Goal: Information Seeking & Learning: Check status

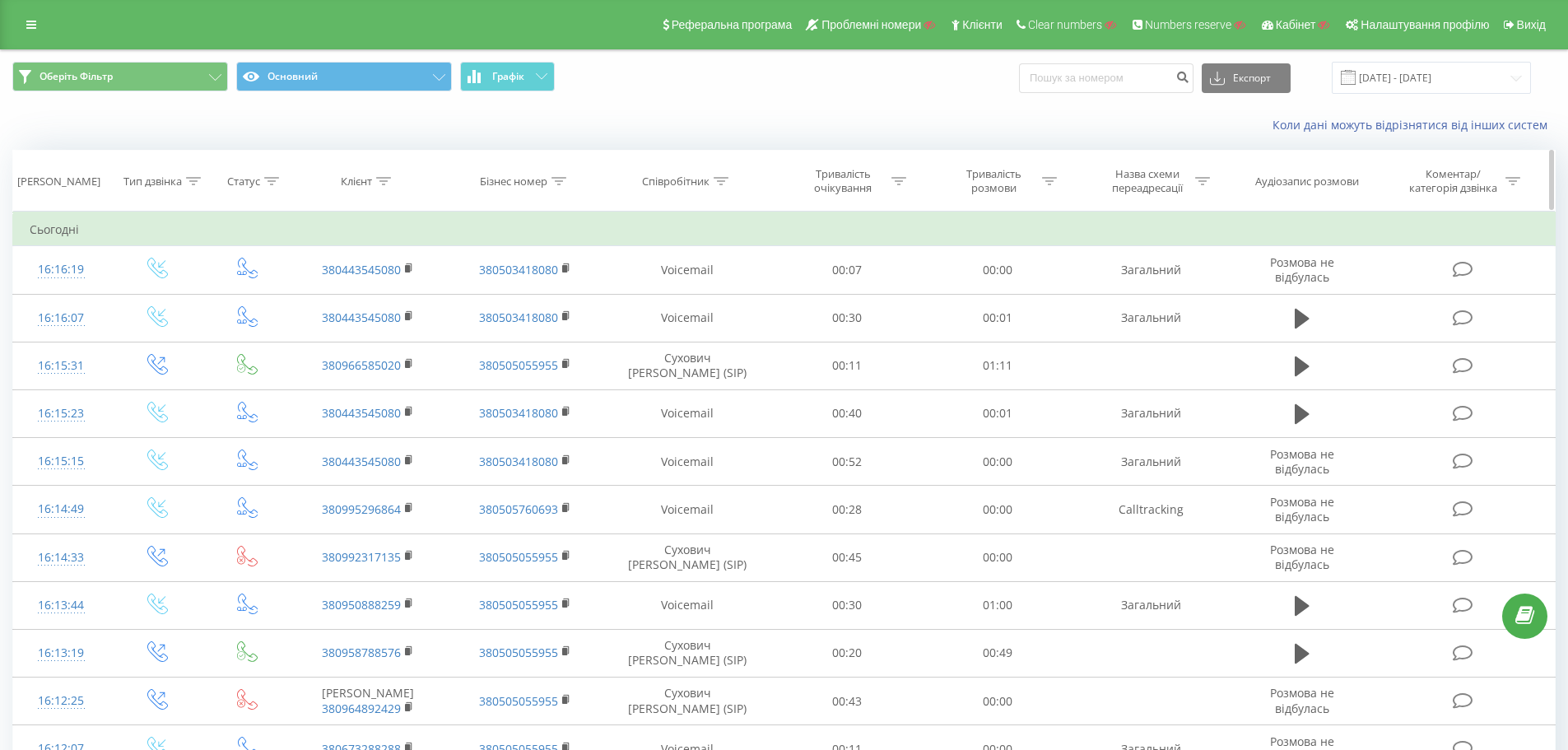
click at [720, 181] on icon at bounding box center [721, 181] width 15 height 8
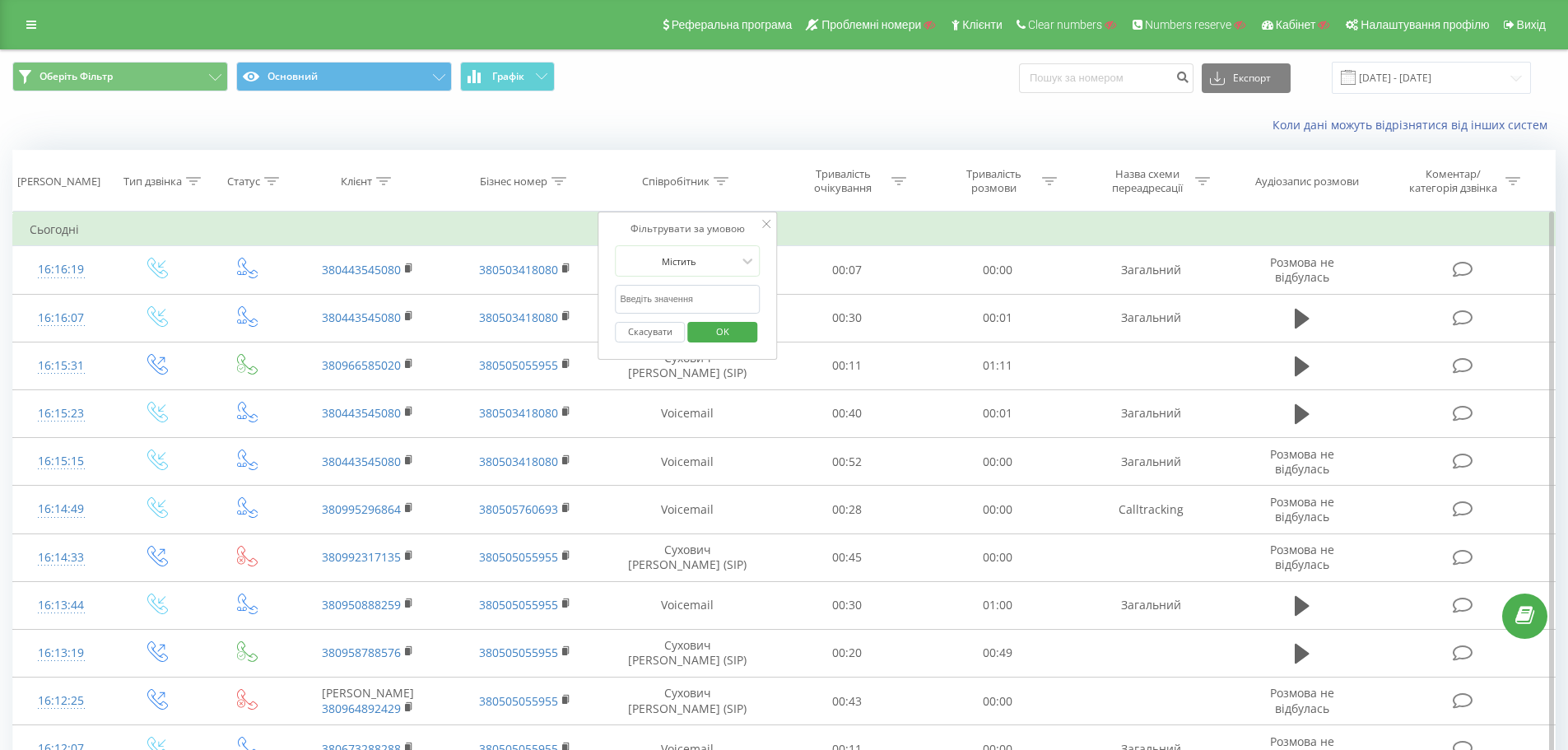
click at [646, 303] on input "text" at bounding box center [687, 299] width 145 height 29
type input "c"
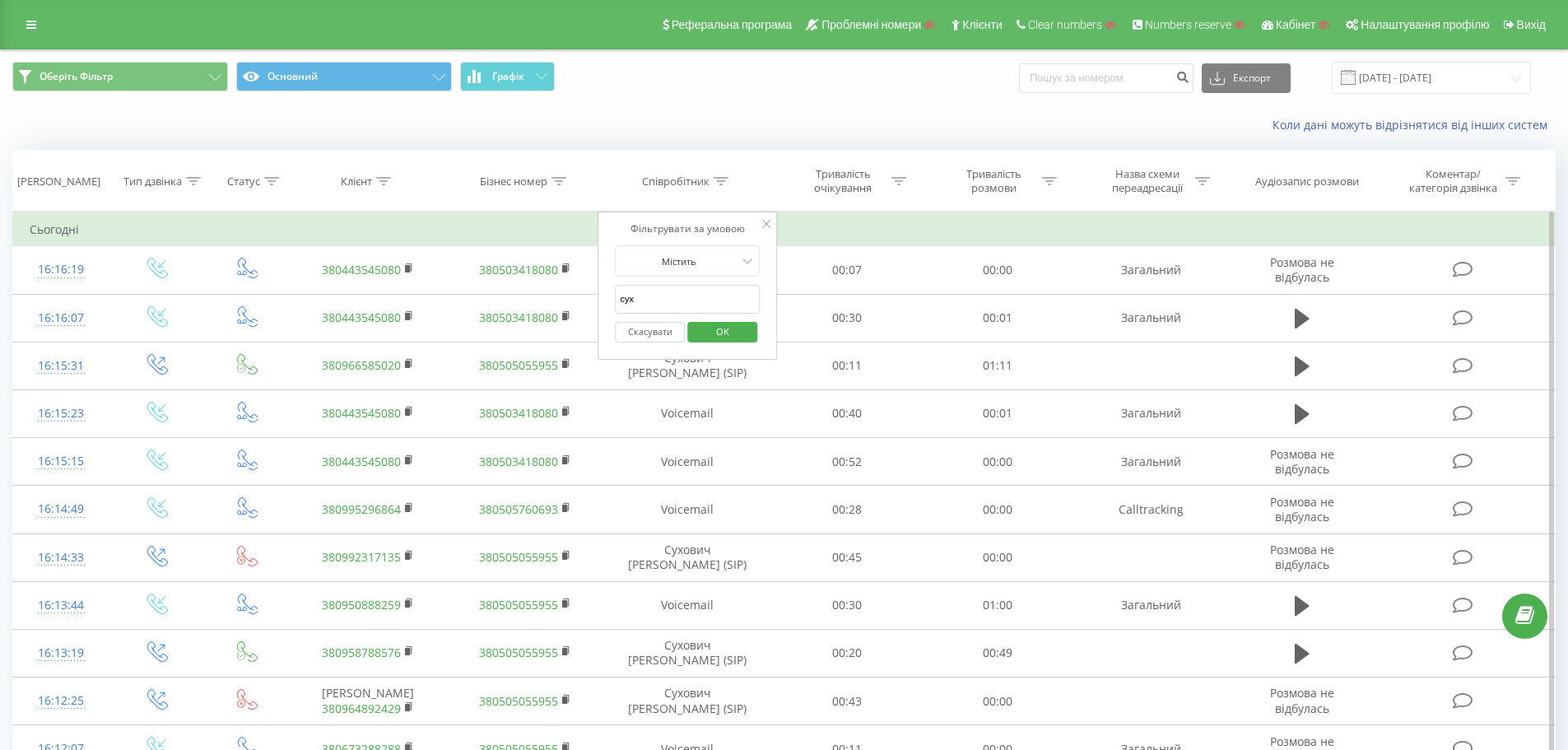
type input "сухович"
click at [720, 333] on span "OK" at bounding box center [722, 331] width 46 height 26
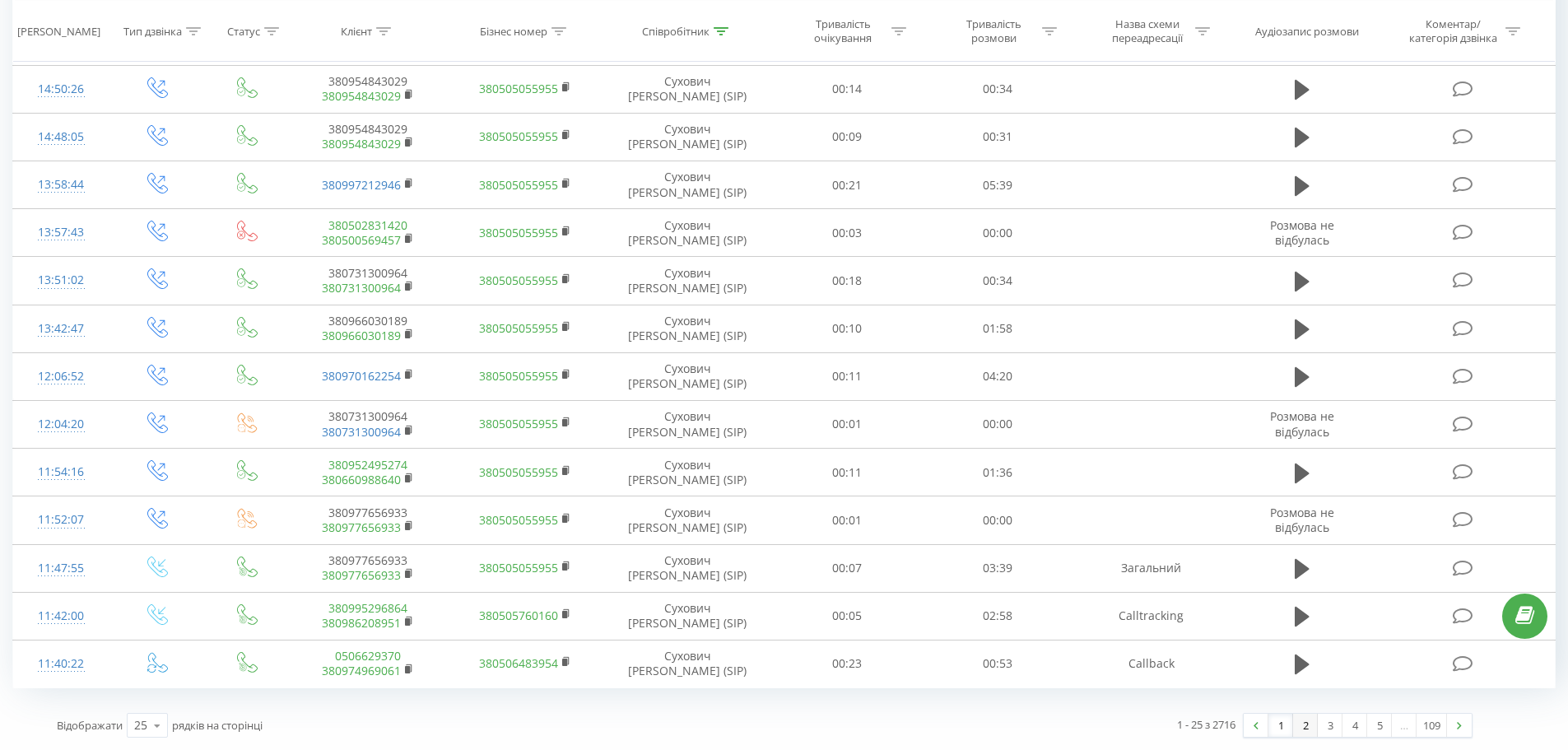
click at [1309, 730] on link "2" at bounding box center [1305, 725] width 25 height 23
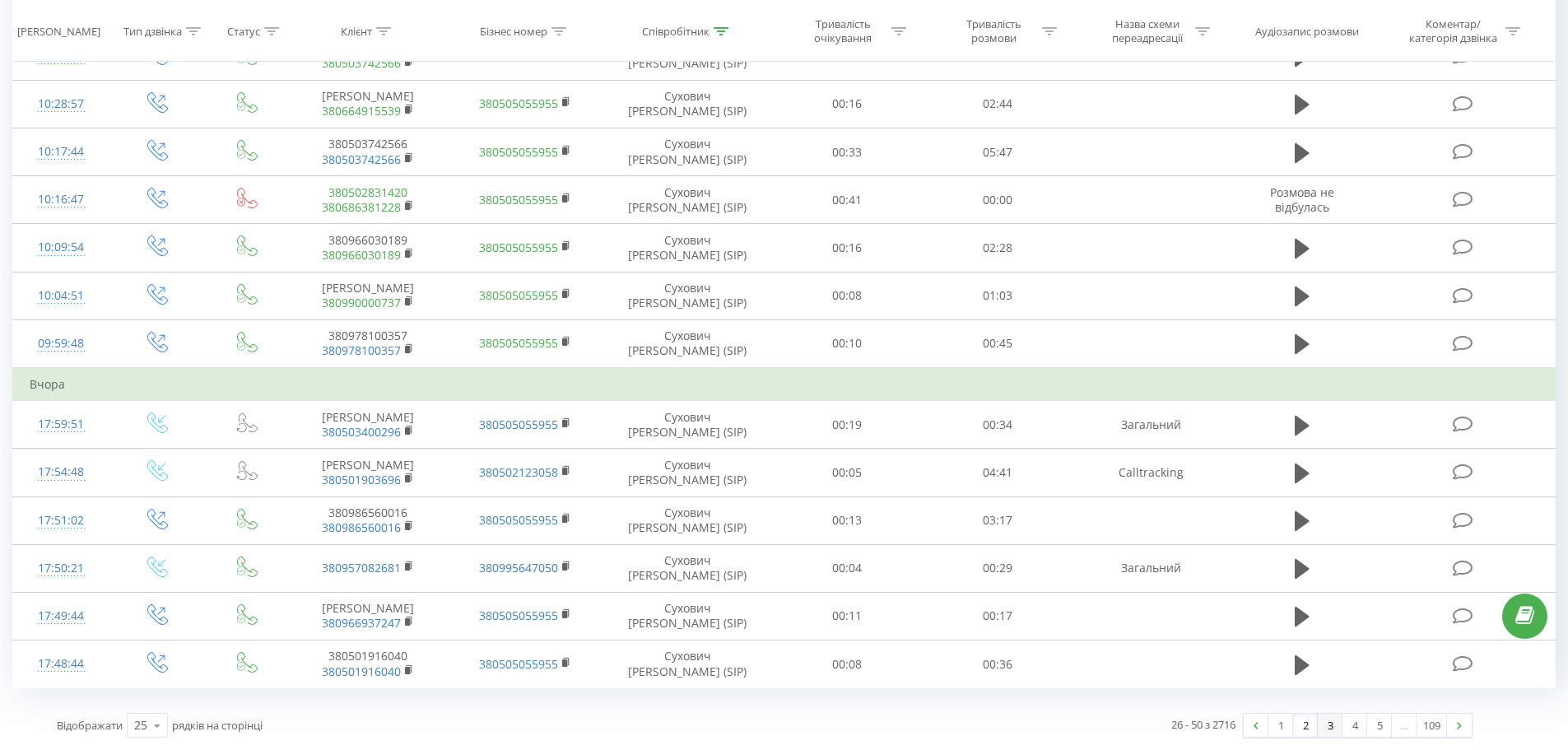
click at [1318, 726] on link "3" at bounding box center [1330, 725] width 25 height 23
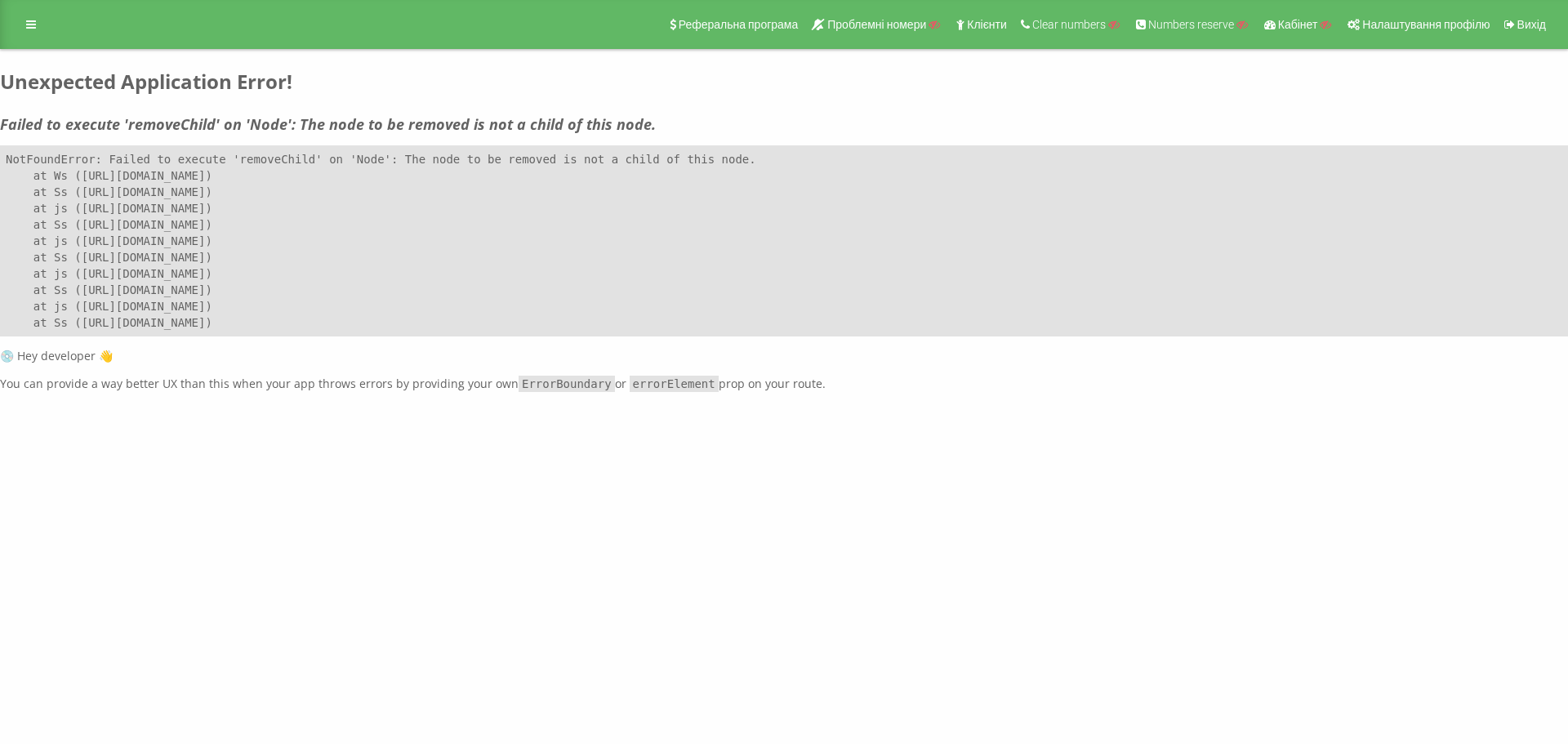
drag, startPoint x: 858, startPoint y: 402, endPoint x: 5, endPoint y: 56, distance: 920.5
click at [5, 56] on div "[DOMAIN_NAME] Проекти Пошук Дашборд Центр звернень Журнал дзвінків Журнал повід…" at bounding box center [784, 372] width 1568 height 744
